Goal: Navigation & Orientation: Find specific page/section

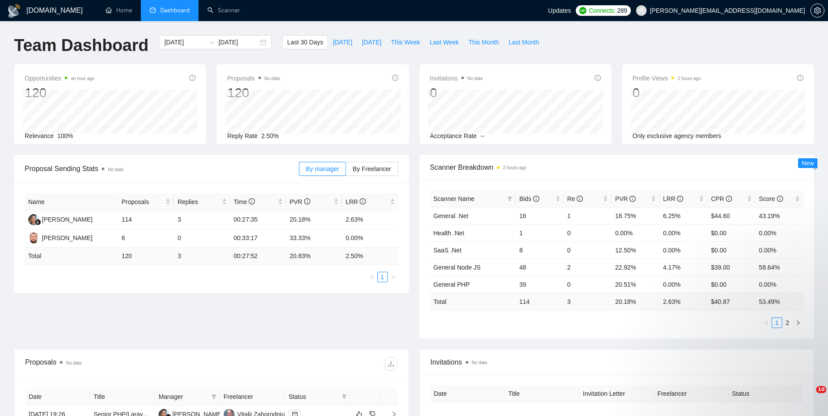
scroll to position [281, 0]
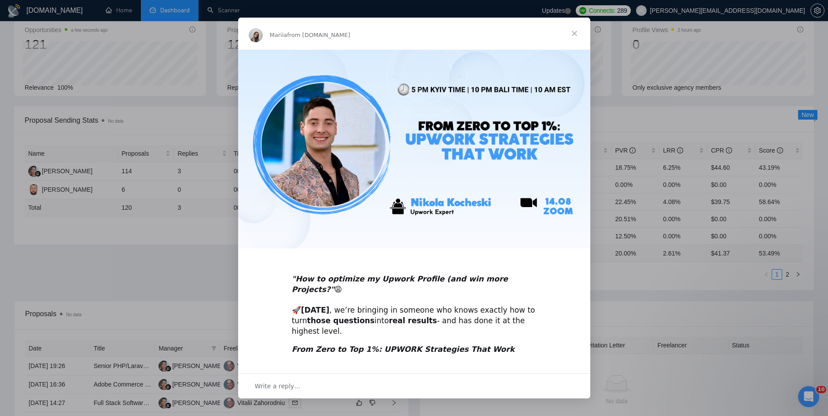
click at [577, 33] on span "Close" at bounding box center [575, 34] width 32 height 32
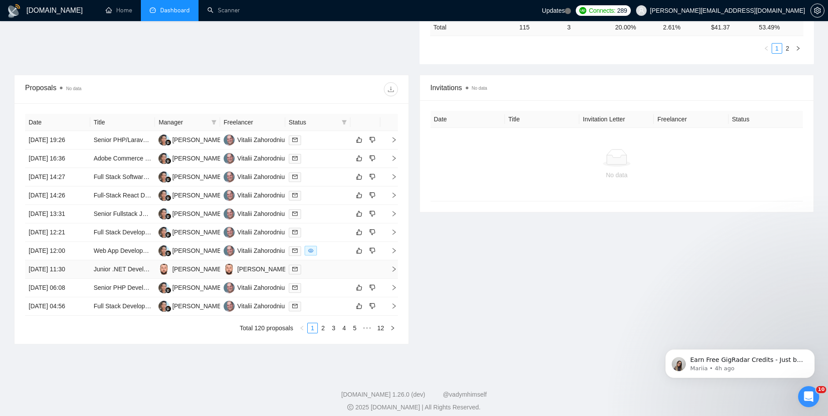
scroll to position [281, 0]
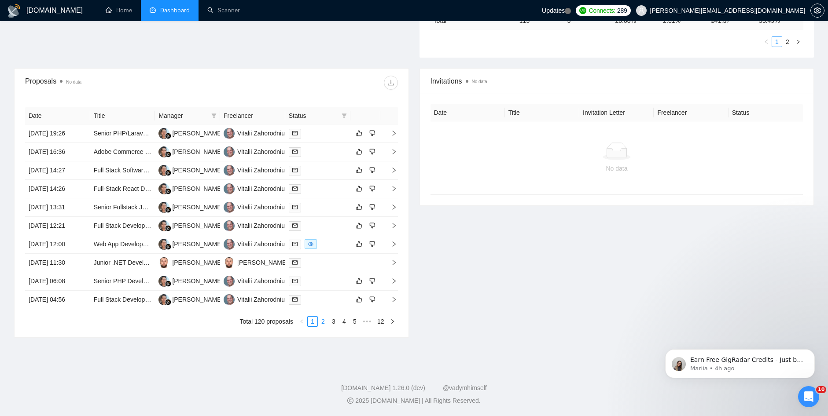
click at [325, 323] on link "2" at bounding box center [323, 322] width 10 height 10
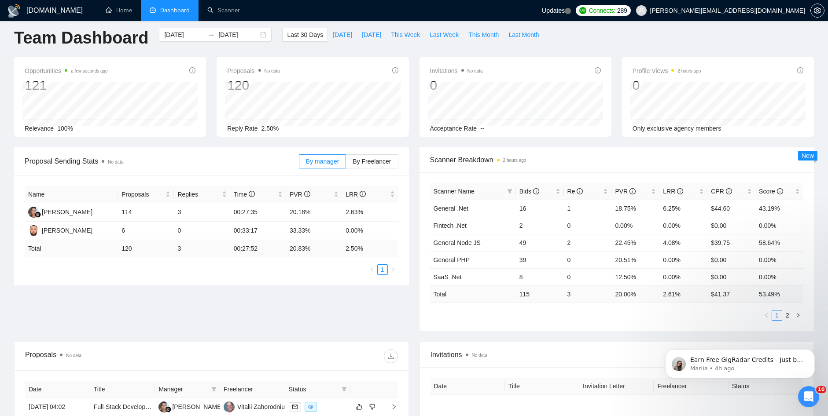
scroll to position [0, 0]
